Goal: Information Seeking & Learning: Find specific fact

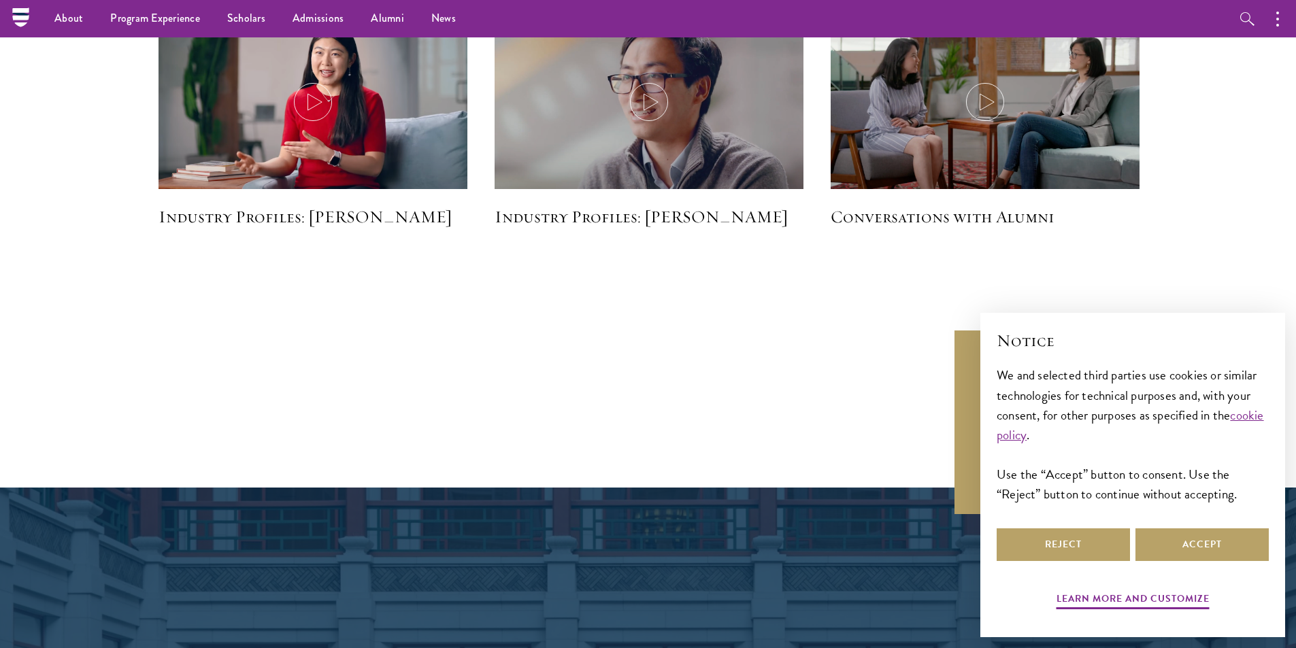
scroll to position [3333, 0]
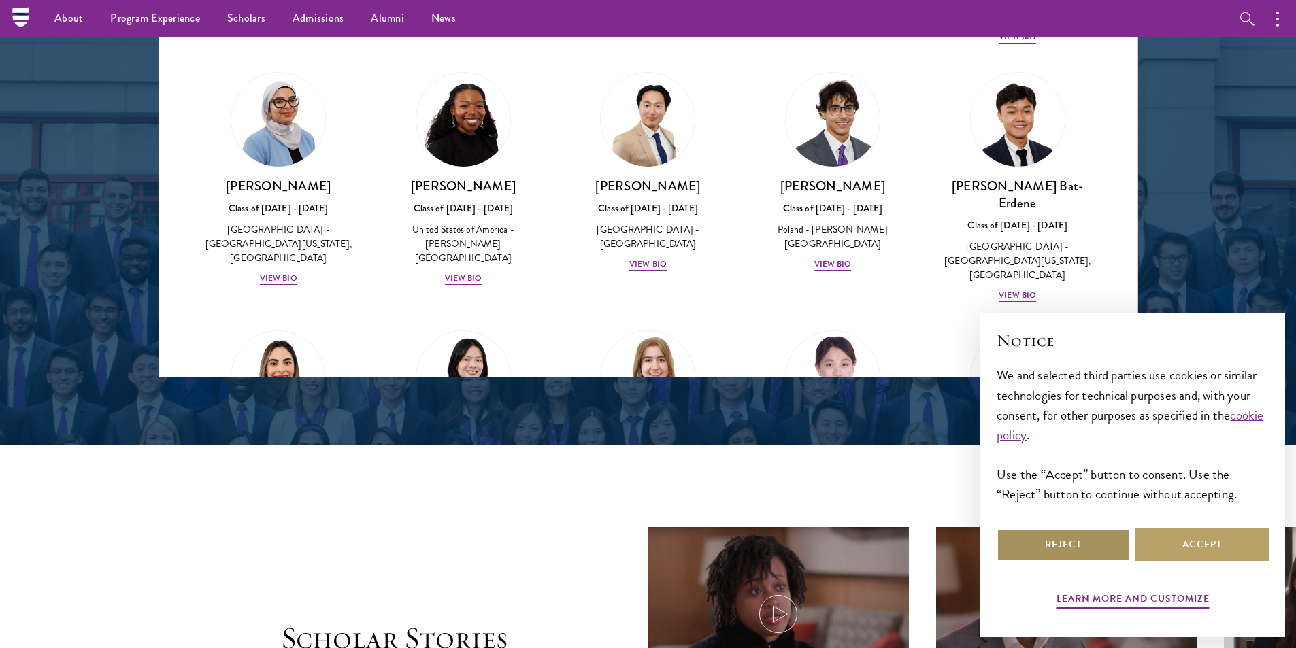
click at [1106, 548] on button "Reject" at bounding box center [1063, 545] width 133 height 33
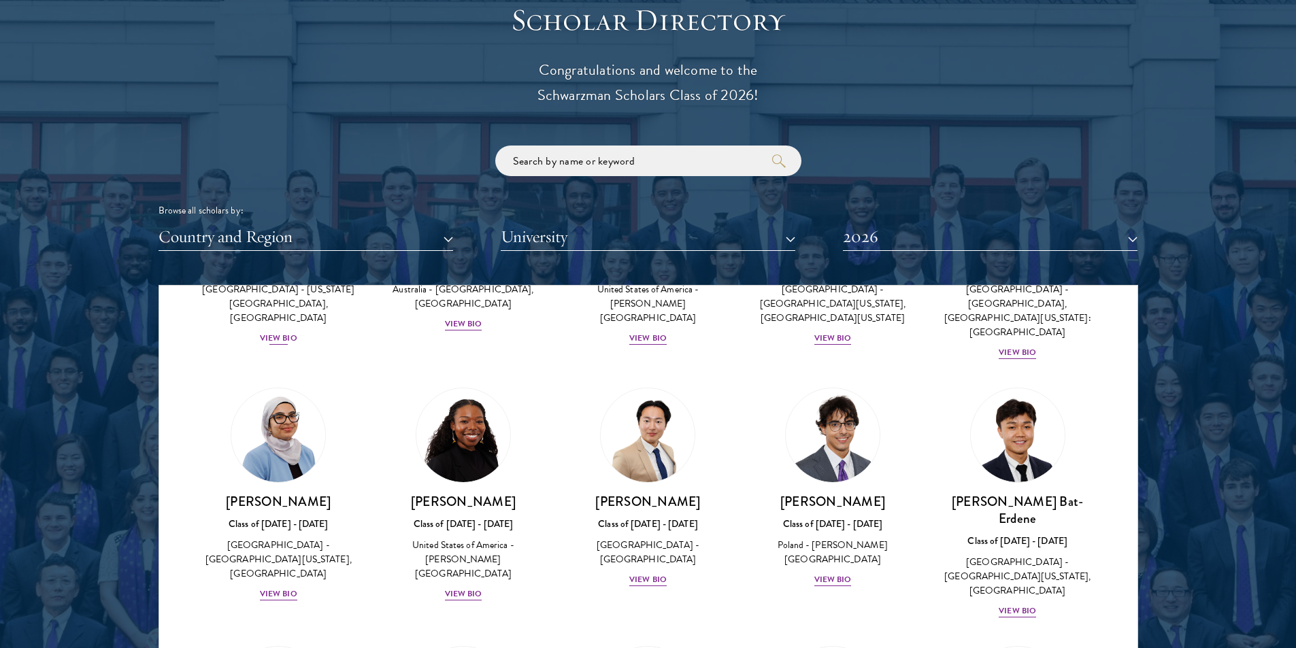
scroll to position [1565, 0]
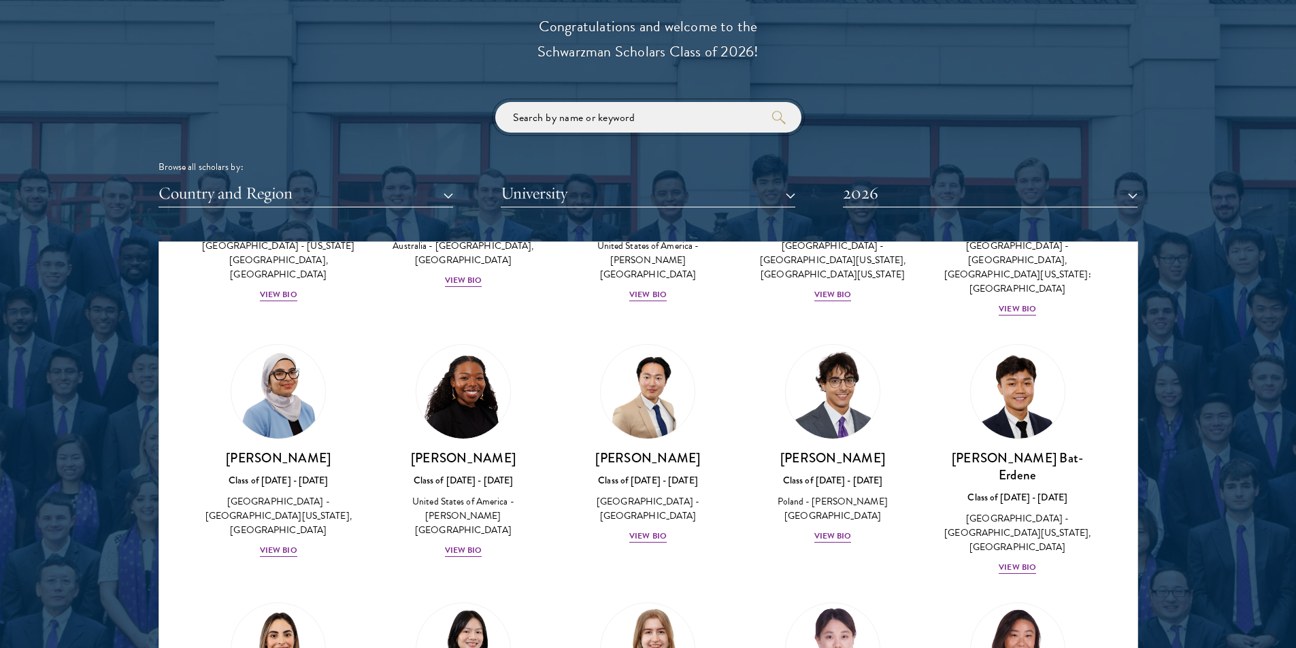
click at [578, 120] on input "search" at bounding box center [648, 117] width 306 height 31
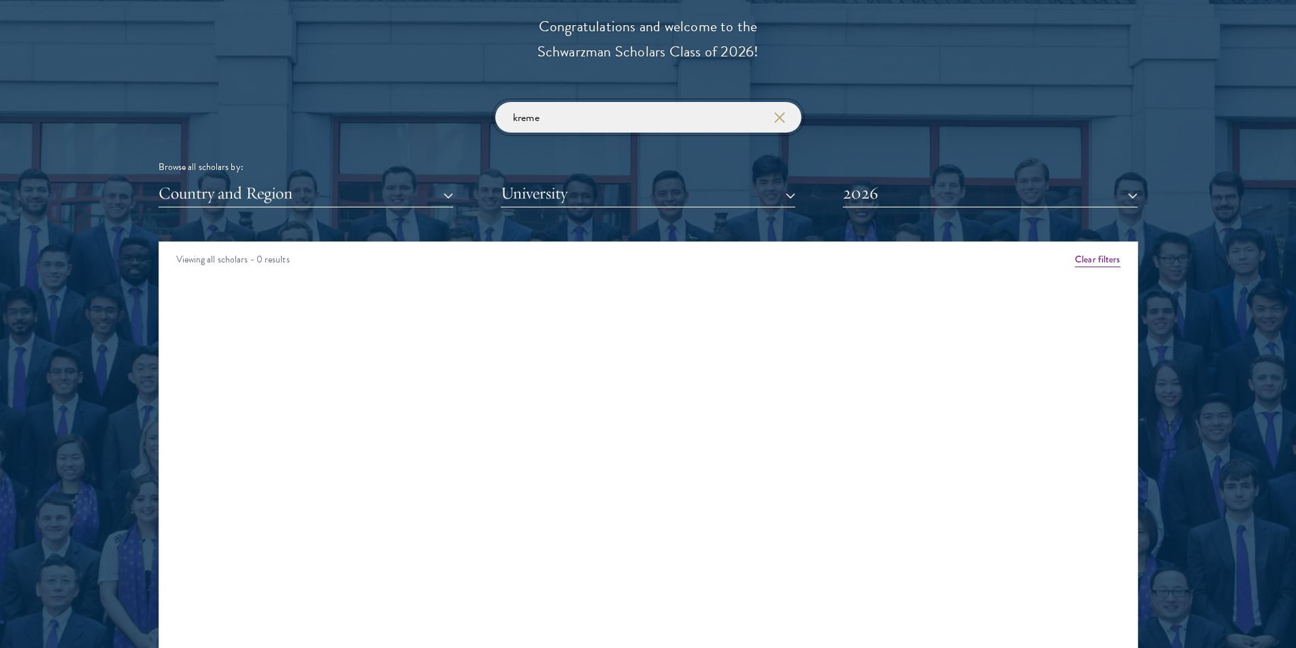
type input "[PERSON_NAME]"
click at [578, 120] on input "[PERSON_NAME]" at bounding box center [648, 117] width 306 height 31
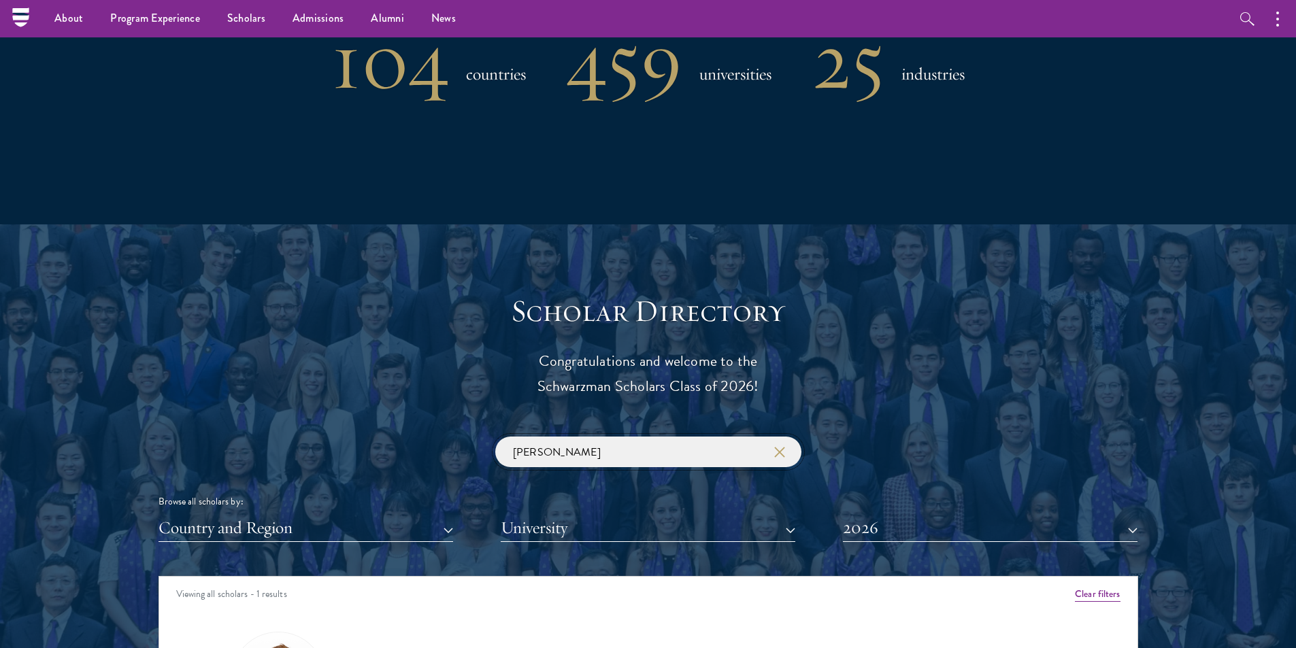
scroll to position [1293, 0]
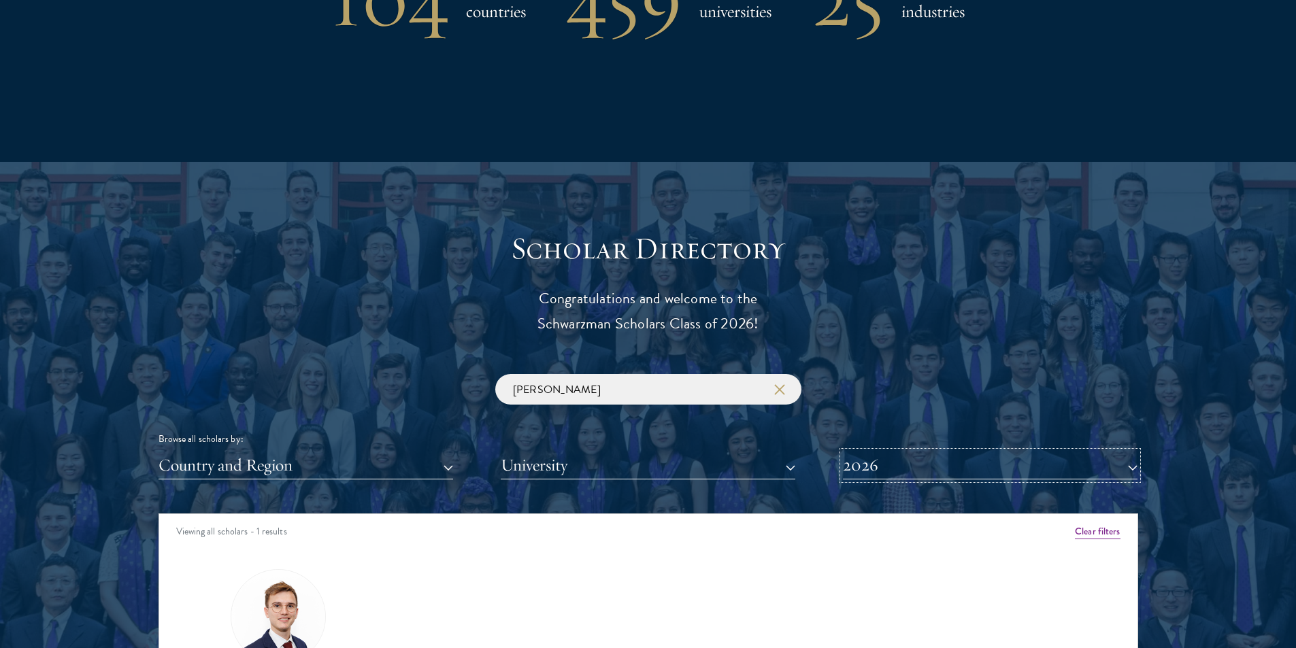
click at [906, 473] on button "2026" at bounding box center [990, 466] width 295 height 28
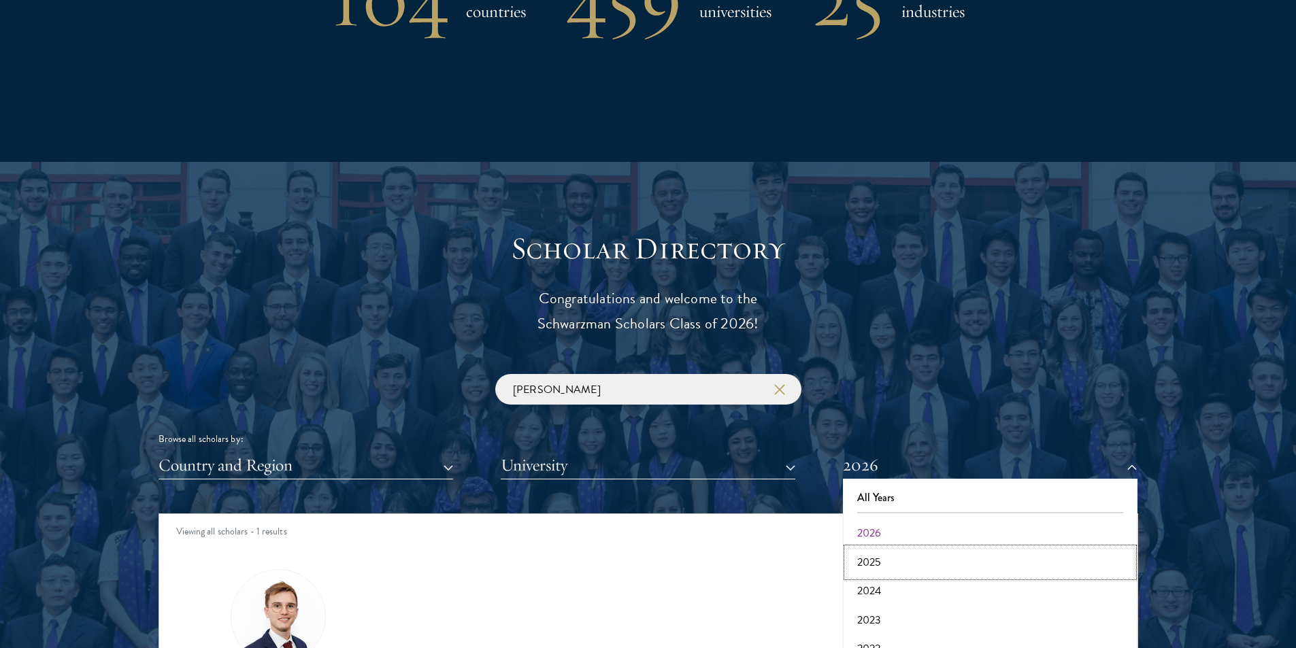
click at [897, 558] on button "2025" at bounding box center [990, 562] width 286 height 29
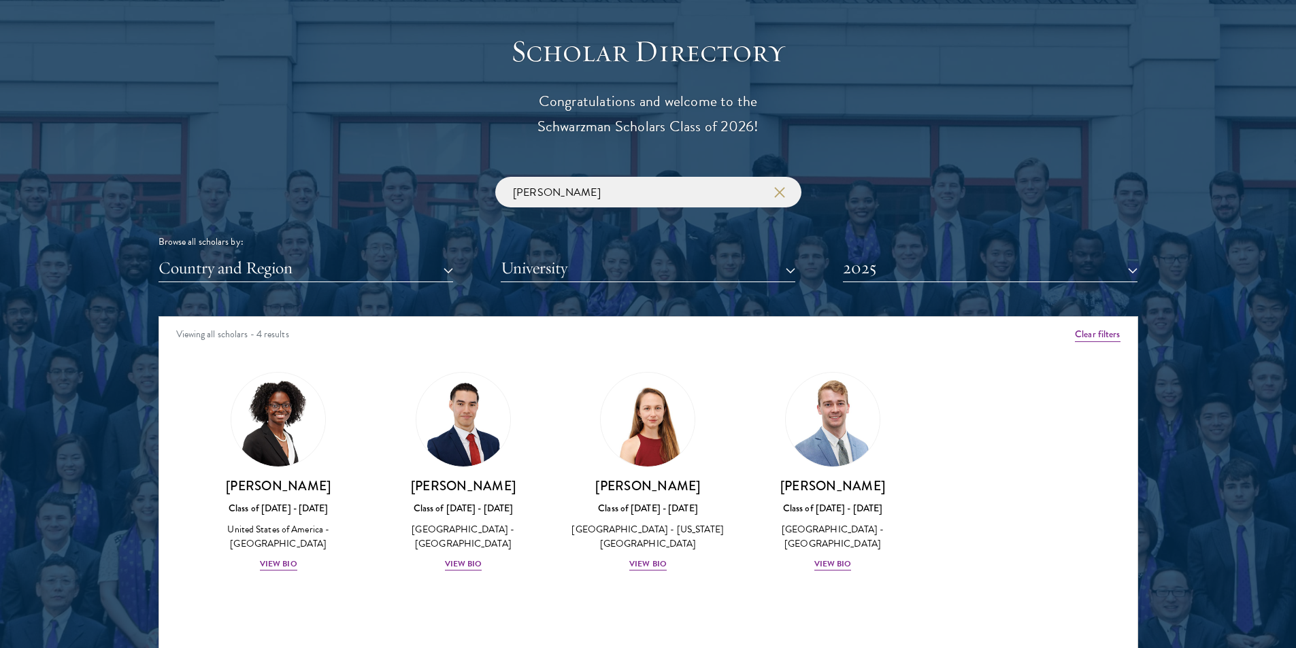
scroll to position [1497, 0]
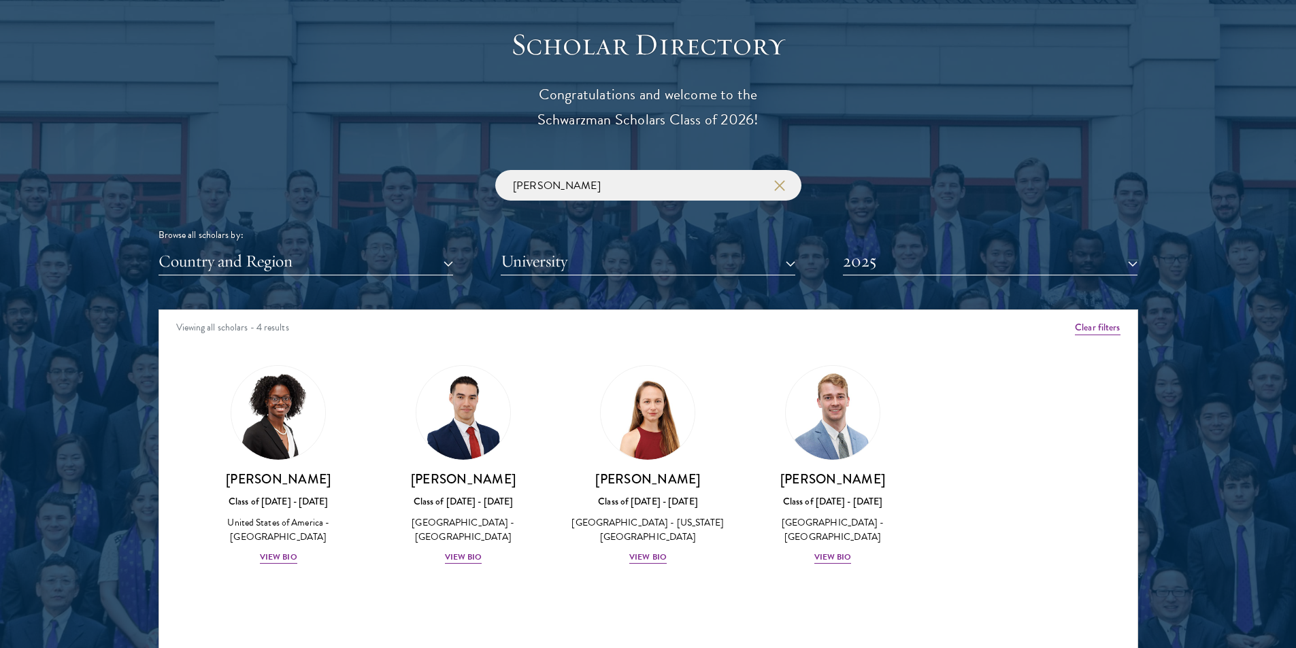
click at [609, 212] on div "[PERSON_NAME] Browse all scholars by: Country and Region All Countries and Regi…" at bounding box center [649, 222] width 980 height 105
click at [541, 184] on input "[PERSON_NAME]" at bounding box center [648, 185] width 306 height 31
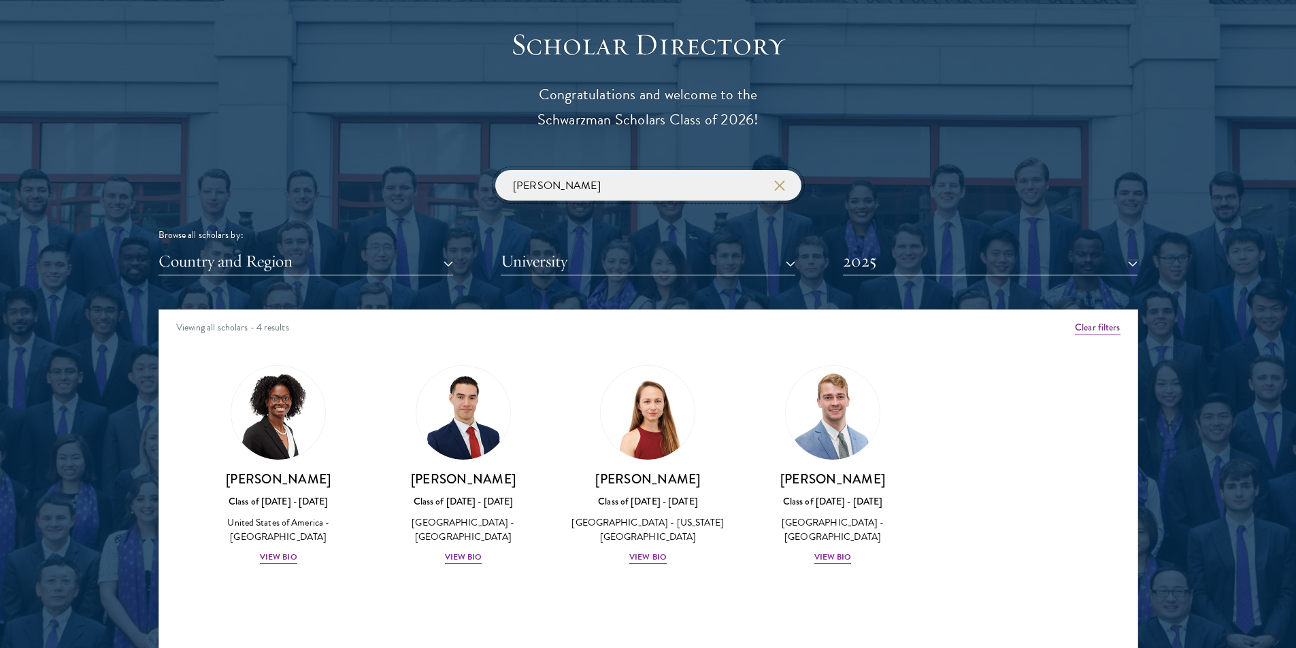
click at [541, 184] on input "[PERSON_NAME]" at bounding box center [648, 185] width 306 height 31
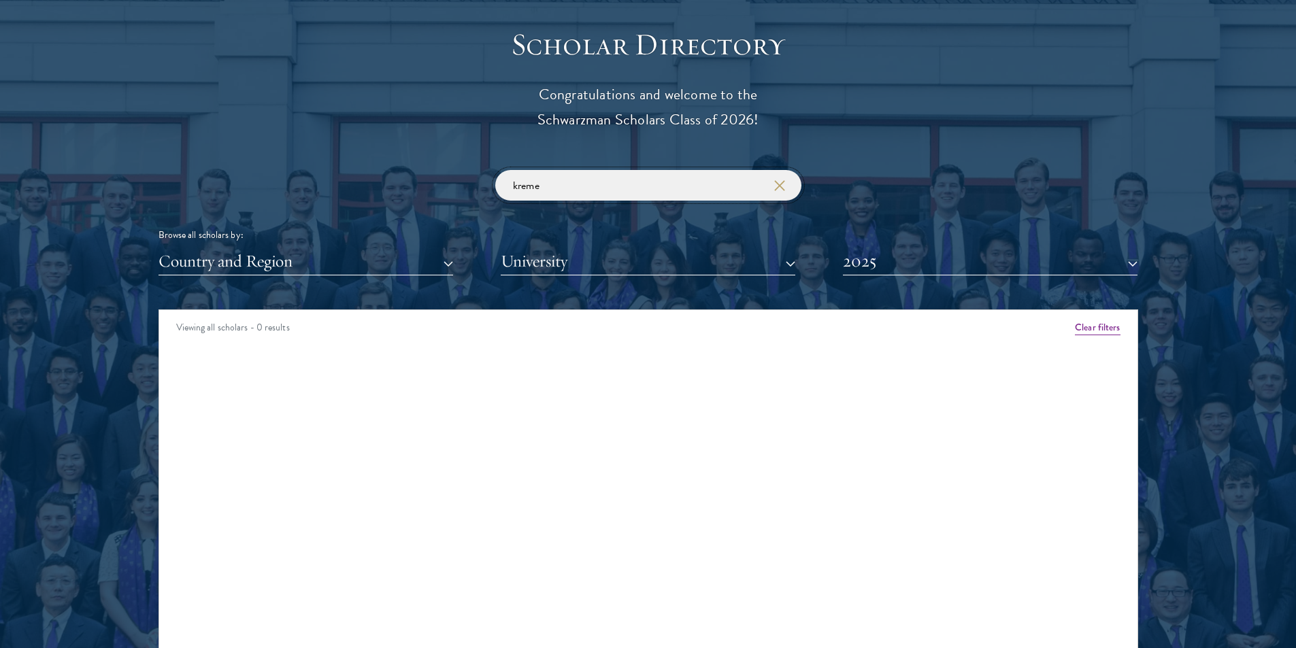
type input "[PERSON_NAME]"
click at [541, 184] on input "[PERSON_NAME]" at bounding box center [648, 185] width 306 height 31
